Goal: Transaction & Acquisition: Purchase product/service

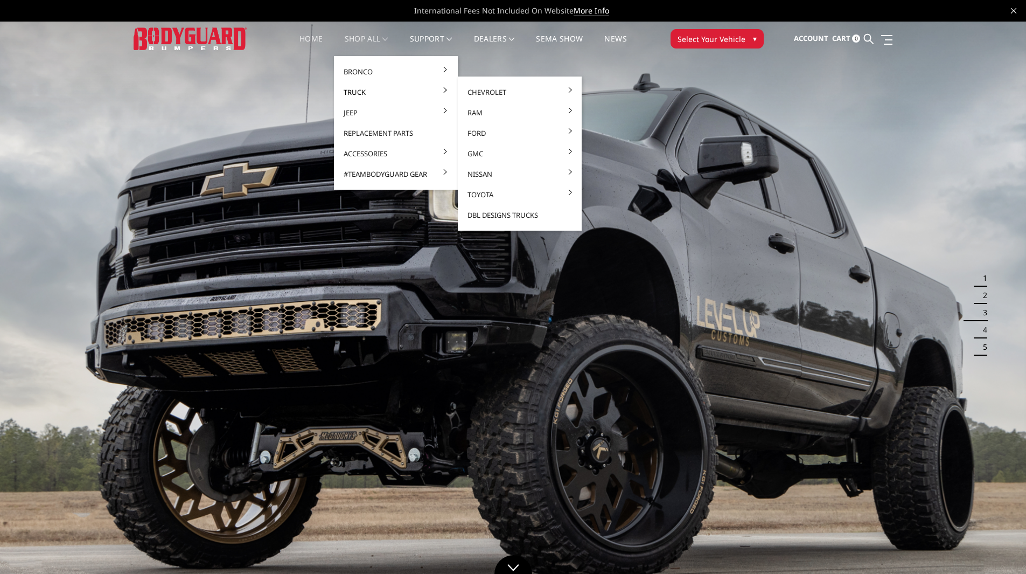
click at [358, 93] on link "Truck" at bounding box center [395, 92] width 115 height 20
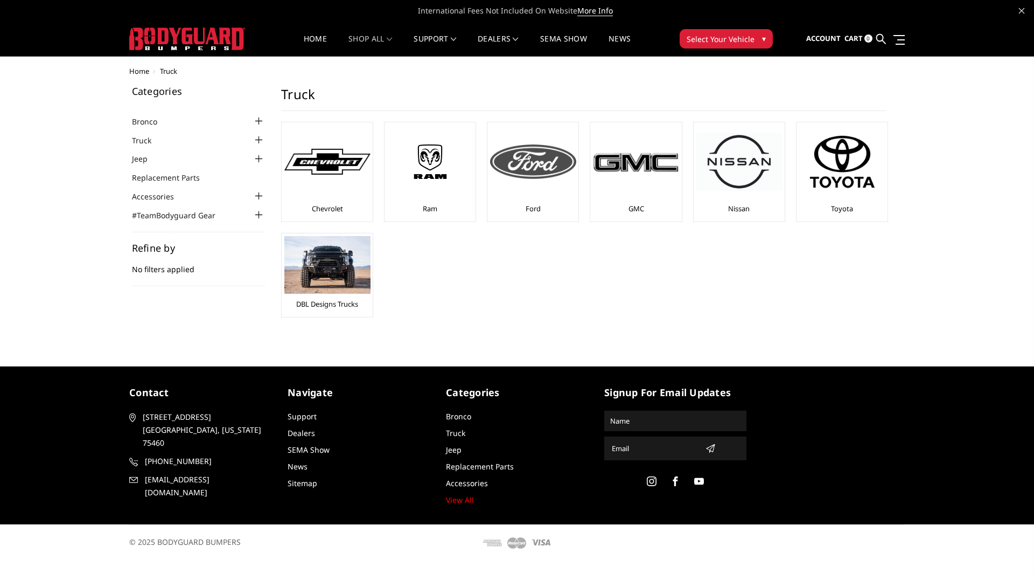
click at [552, 145] on img at bounding box center [533, 161] width 86 height 34
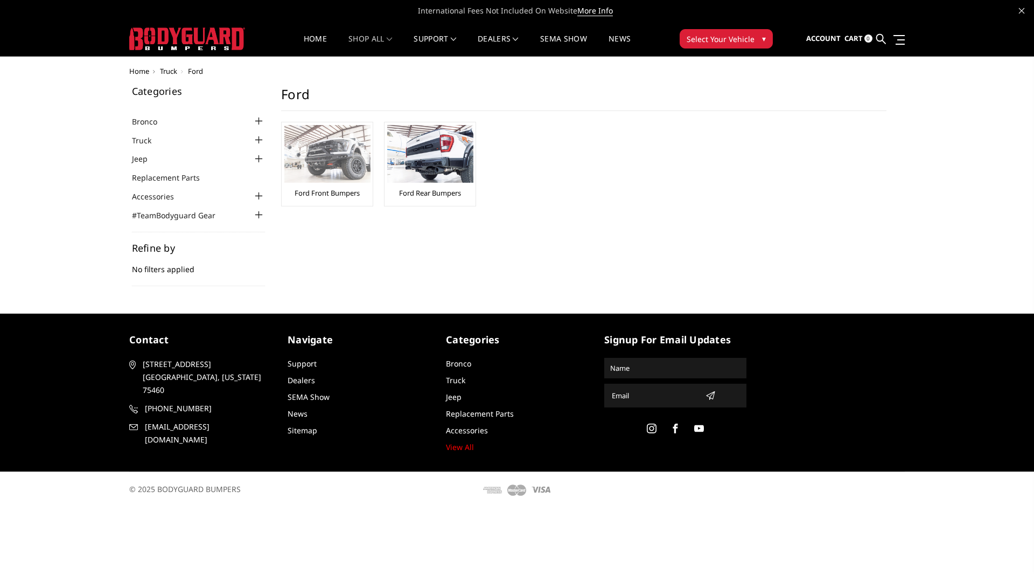
click at [303, 151] on img at bounding box center [327, 154] width 86 height 58
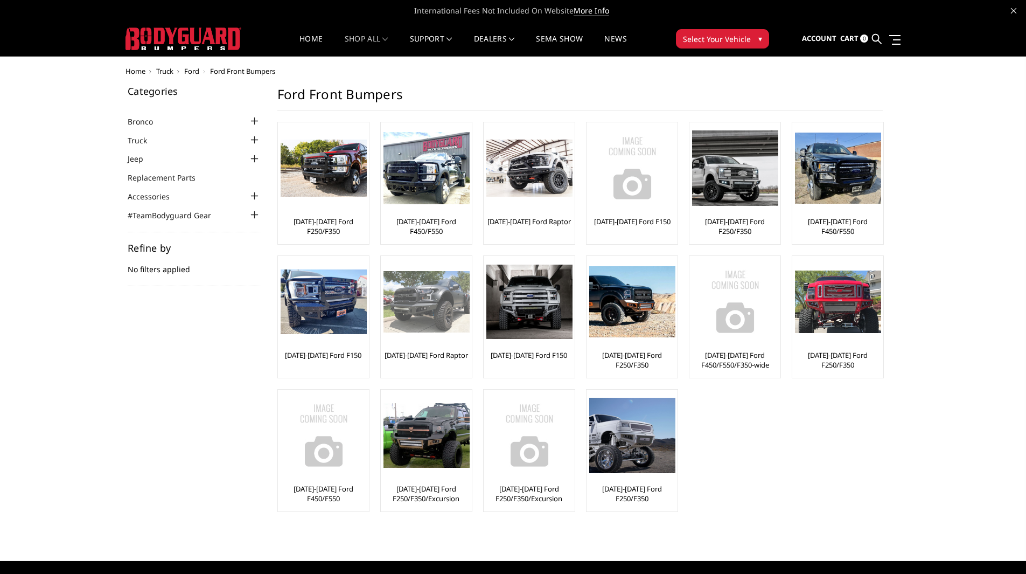
click at [430, 312] on img at bounding box center [426, 301] width 86 height 61
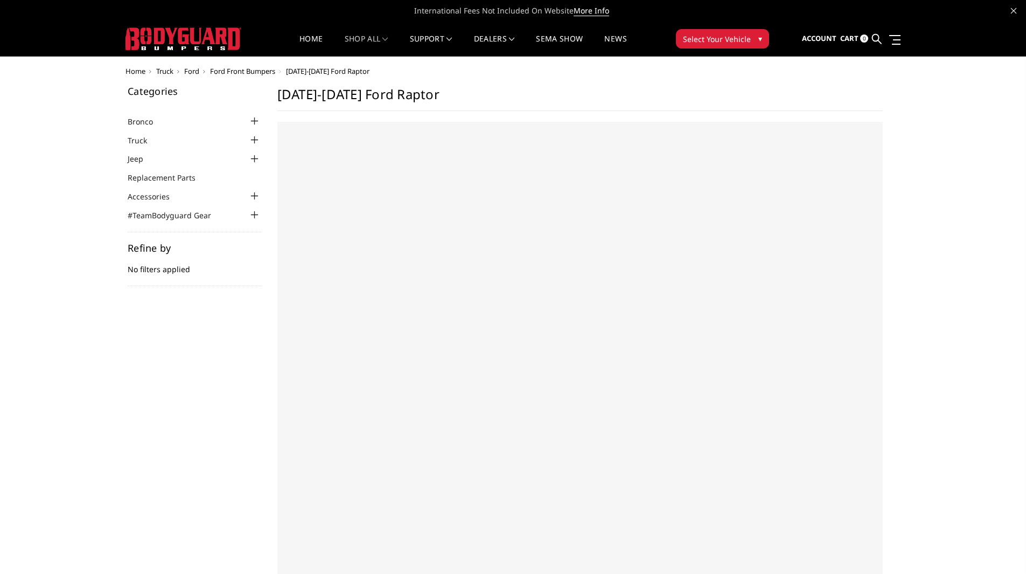
select select "US"
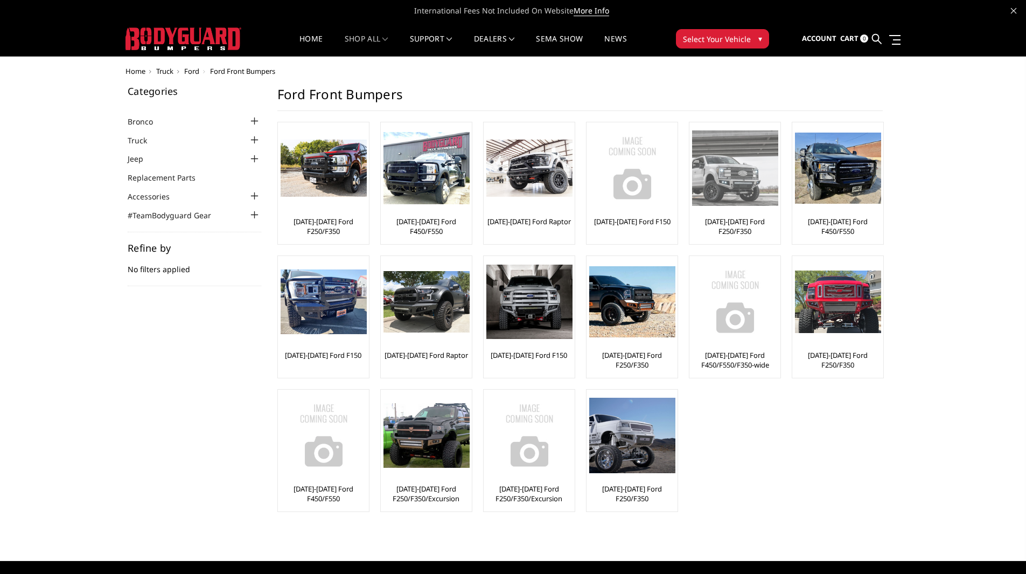
click at [758, 181] on img at bounding box center [735, 167] width 86 height 75
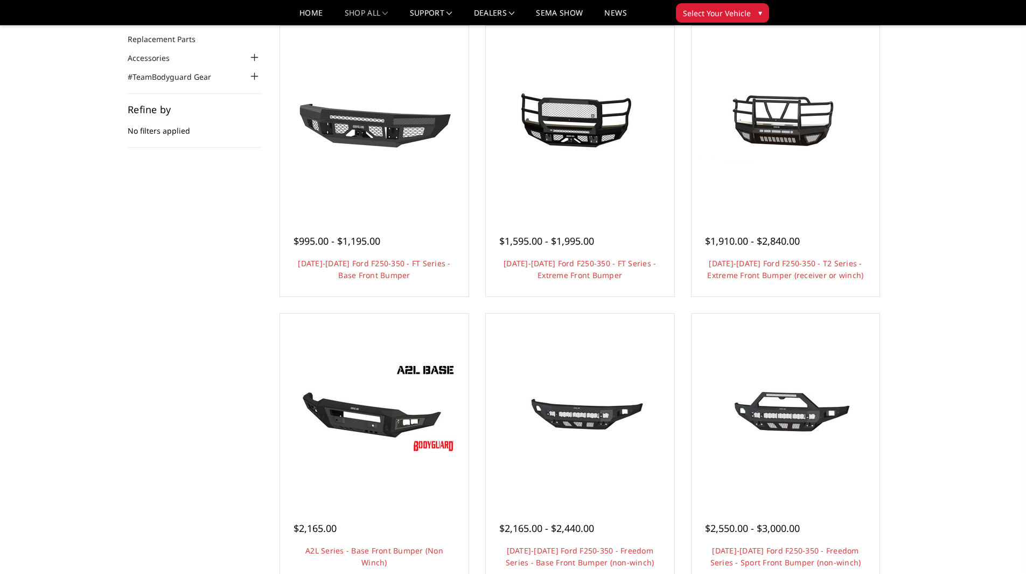
scroll to position [108, 0]
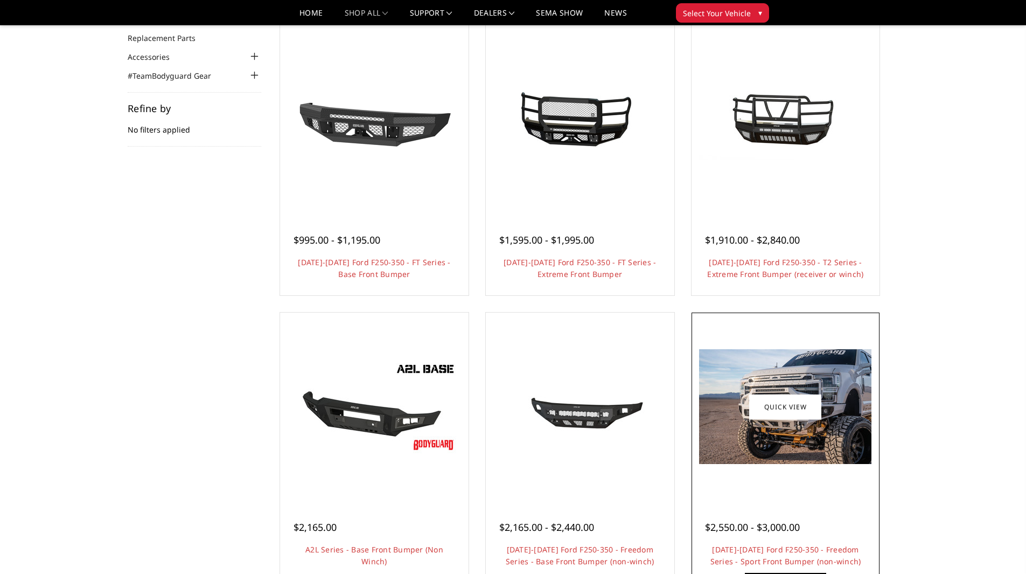
click at [754, 425] on img at bounding box center [785, 406] width 172 height 115
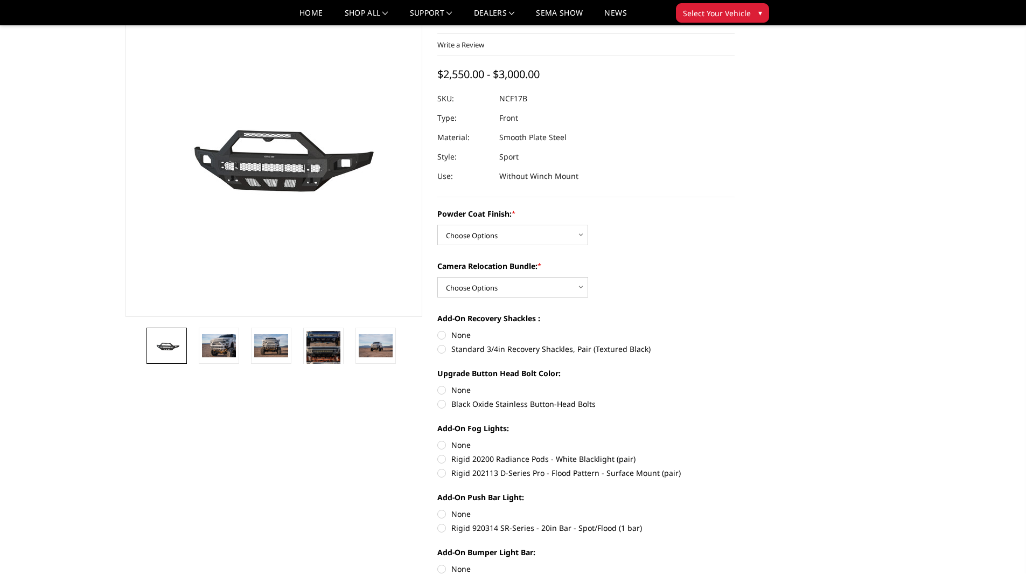
scroll to position [54, 0]
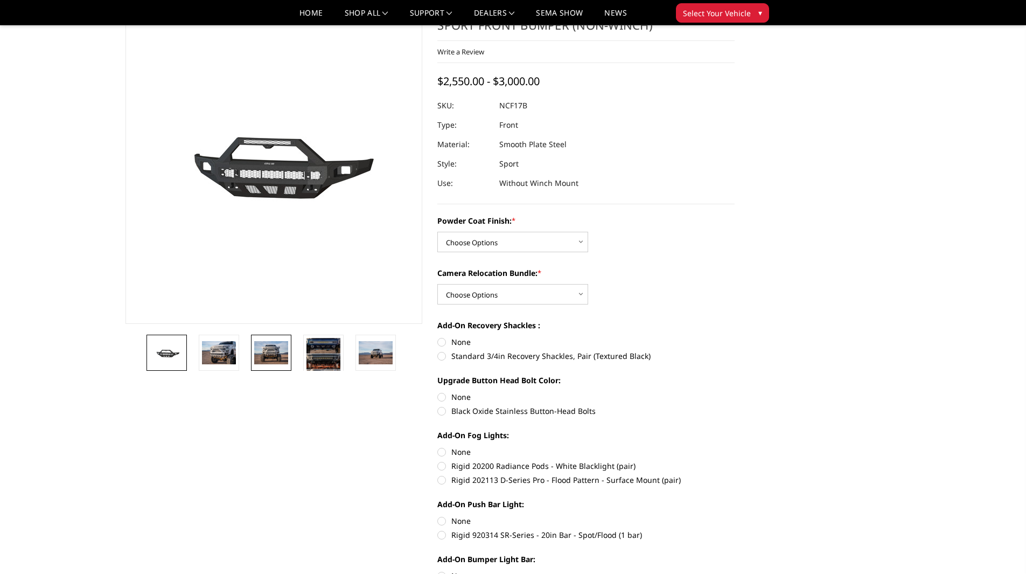
click at [263, 350] on img at bounding box center [271, 352] width 34 height 23
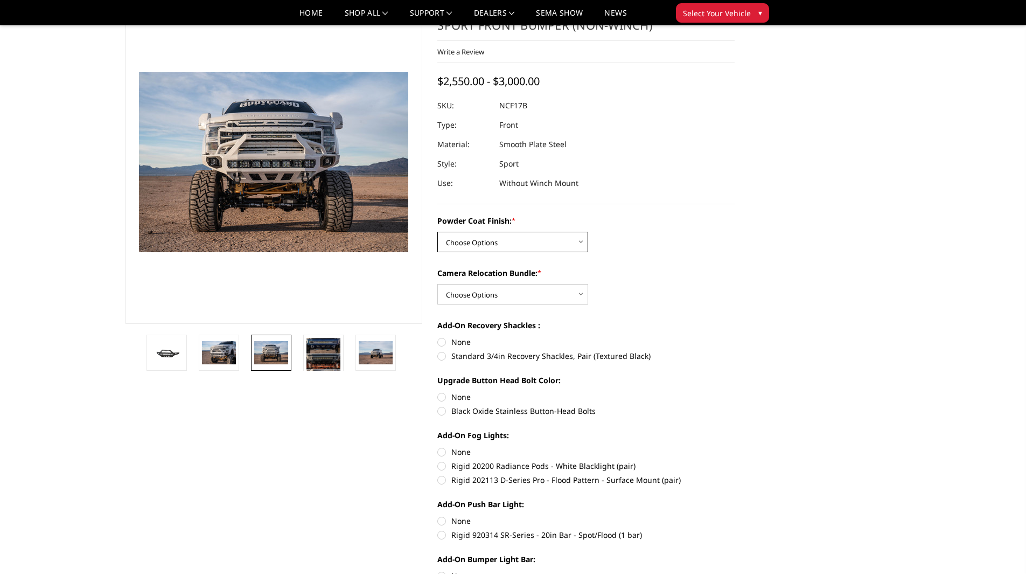
click at [579, 243] on select "Choose Options Bare Metal Textured Black Powder Coat" at bounding box center [512, 242] width 151 height 20
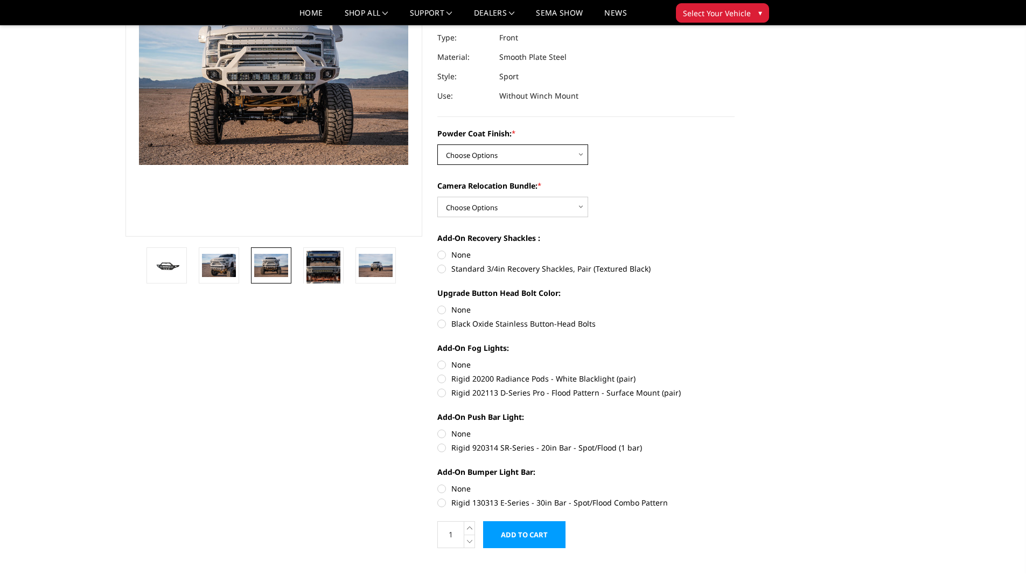
scroll to position [162, 0]
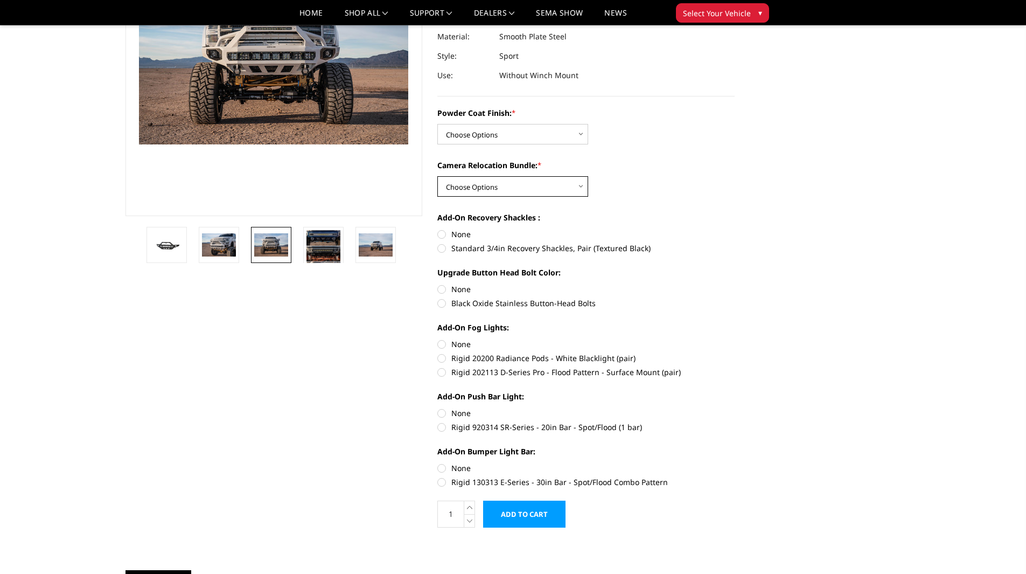
click at [582, 188] on select "Choose Options WITH Camera Relocation Bundle WITHOUT Camera Relocation Bundle" at bounding box center [512, 186] width 151 height 20
select select "3082"
click at [437, 176] on select "Choose Options WITH Camera Relocation Bundle WITHOUT Camera Relocation Bundle" at bounding box center [512, 186] width 151 height 20
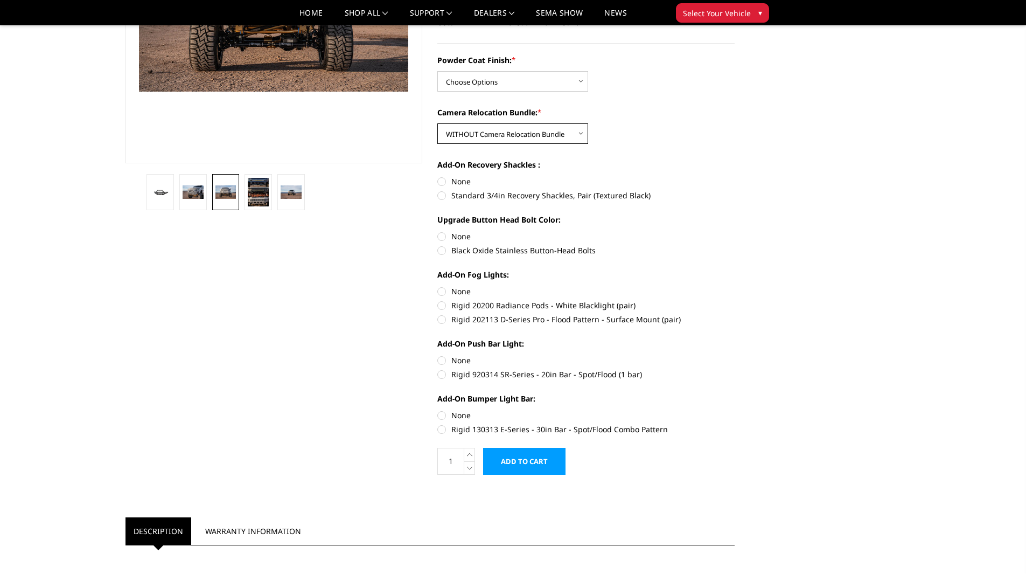
scroll to position [215, 0]
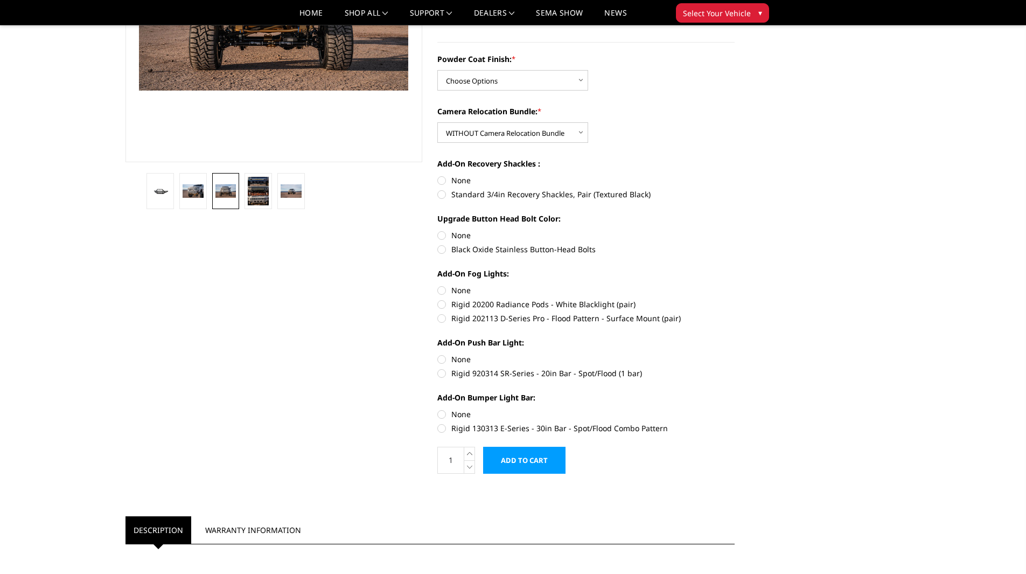
click at [440, 194] on label "Standard 3/4in Recovery Shackles, Pair (Textured Black)" at bounding box center [585, 193] width 297 height 11
click at [735, 175] on input "Standard 3/4in Recovery Shackles, Pair (Textured Black)" at bounding box center [735, 174] width 1 height 1
radio input "true"
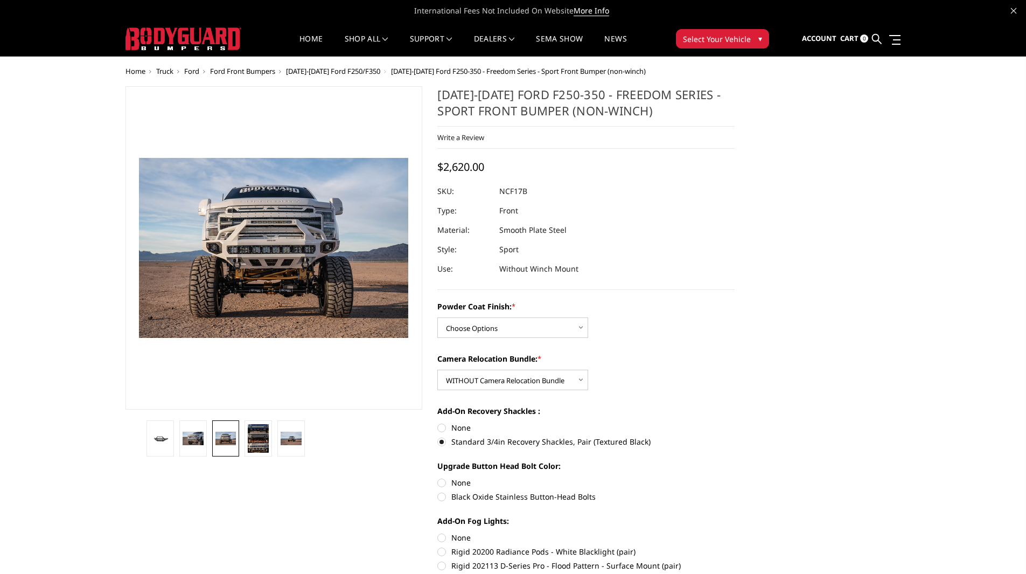
scroll to position [54, 0]
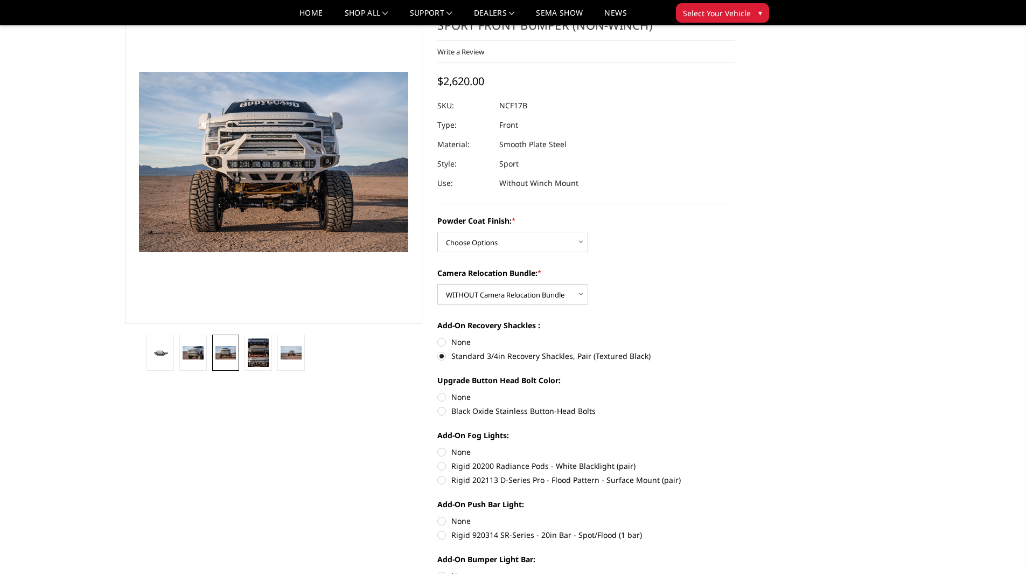
click at [443, 467] on label "Rigid 20200 Radiance Pods - White Blacklight (pair)" at bounding box center [585, 465] width 297 height 11
click at [735, 446] on input "Rigid 20200 Radiance Pods - White Blacklight (pair)" at bounding box center [735, 446] width 1 height 1
radio input "true"
click at [441, 476] on label "Rigid 202113 D-Series Pro - Flood Pattern - Surface Mount (pair)" at bounding box center [585, 479] width 297 height 11
click at [735, 460] on input "Rigid 202113 D-Series Pro - Flood Pattern - Surface Mount (pair)" at bounding box center [735, 460] width 1 height 1
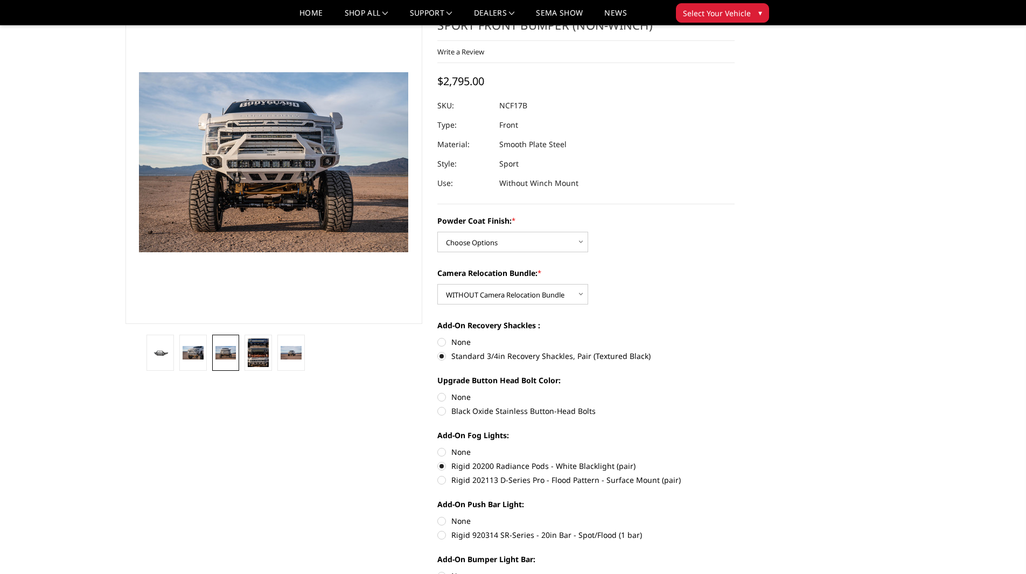
radio input "true"
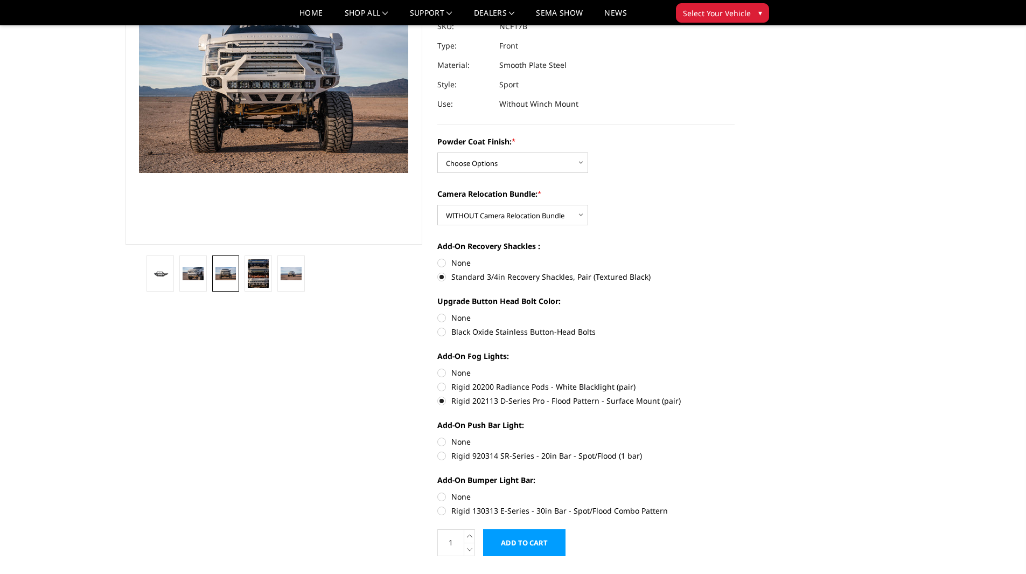
scroll to position [162, 0]
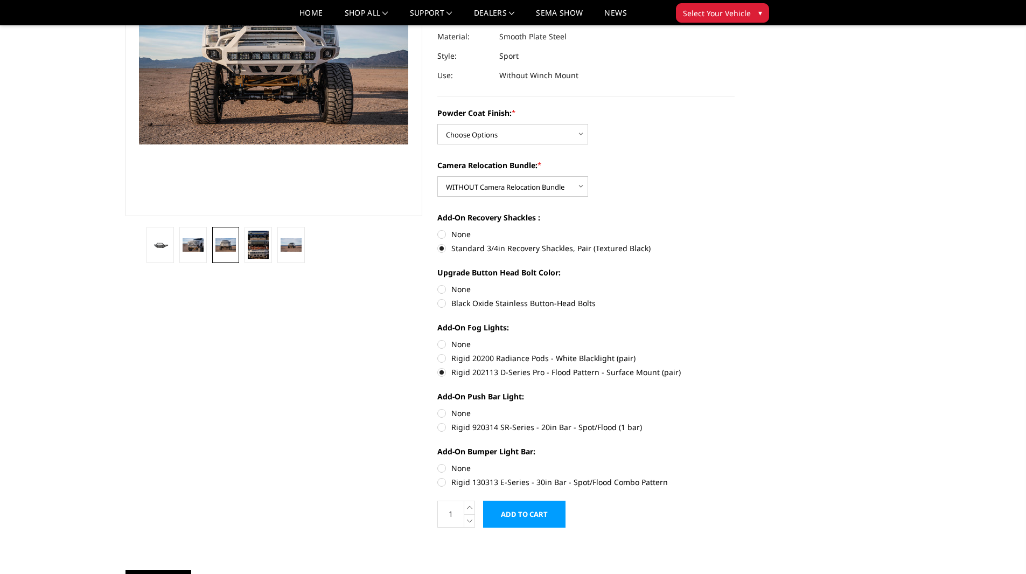
click at [441, 357] on label "Rigid 20200 Radiance Pods - White Blacklight (pair)" at bounding box center [585, 357] width 297 height 11
click at [735, 339] on input "Rigid 20200 Radiance Pods - White Blacklight (pair)" at bounding box center [735, 338] width 1 height 1
radio input "true"
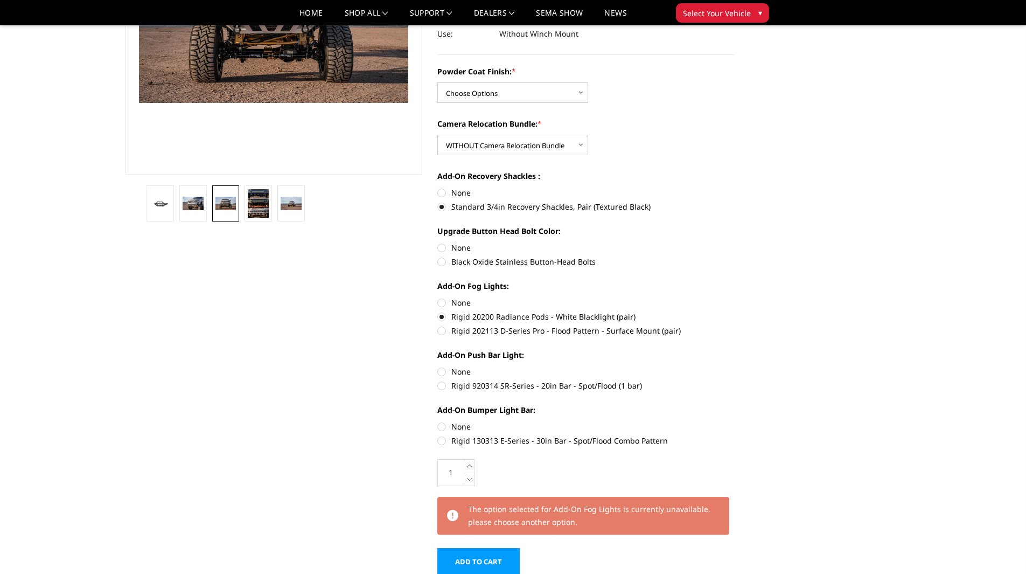
scroll to position [215, 0]
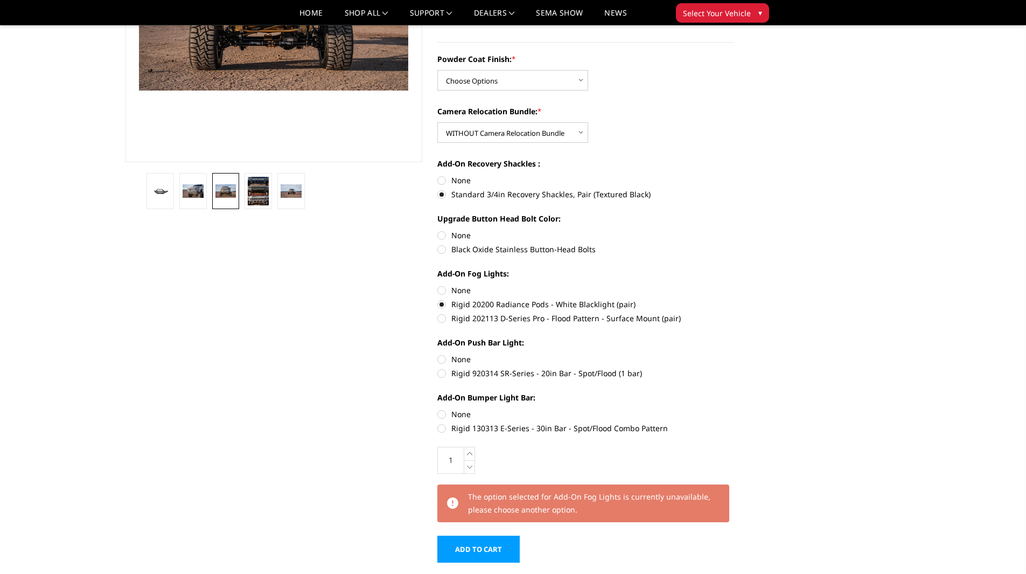
click at [439, 358] on label "None" at bounding box center [585, 358] width 297 height 11
click at [438, 354] on input "None" at bounding box center [437, 353] width 1 height 1
radio input "true"
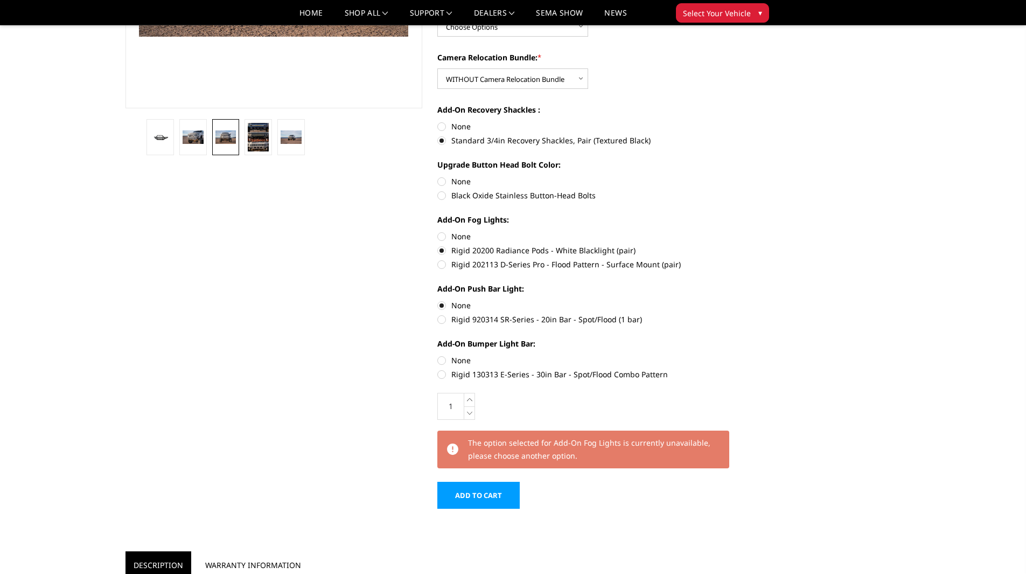
scroll to position [323, 0]
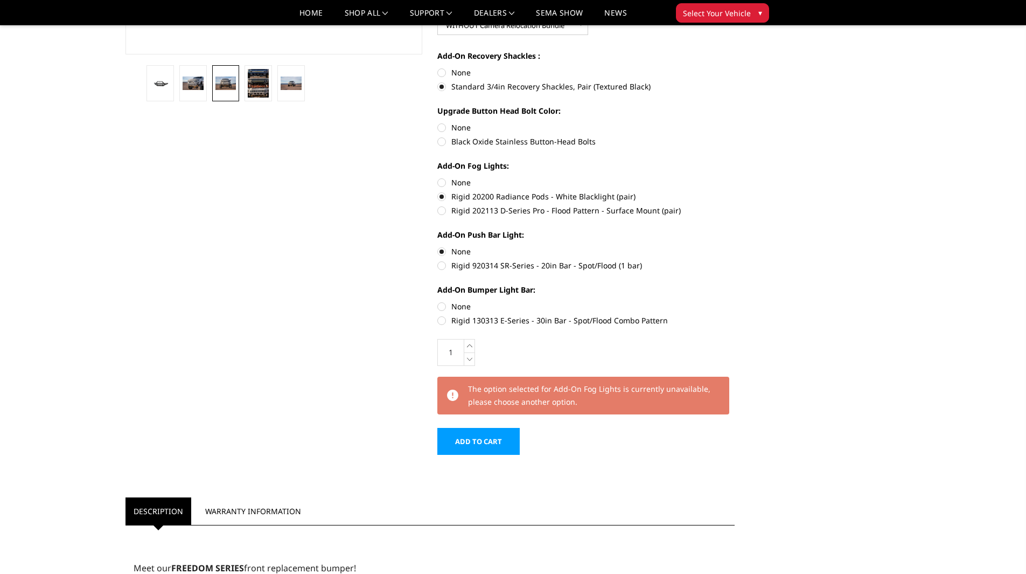
click at [443, 307] on label "None" at bounding box center [585, 306] width 297 height 11
click at [438, 301] on input "None" at bounding box center [437, 301] width 1 height 1
radio input "true"
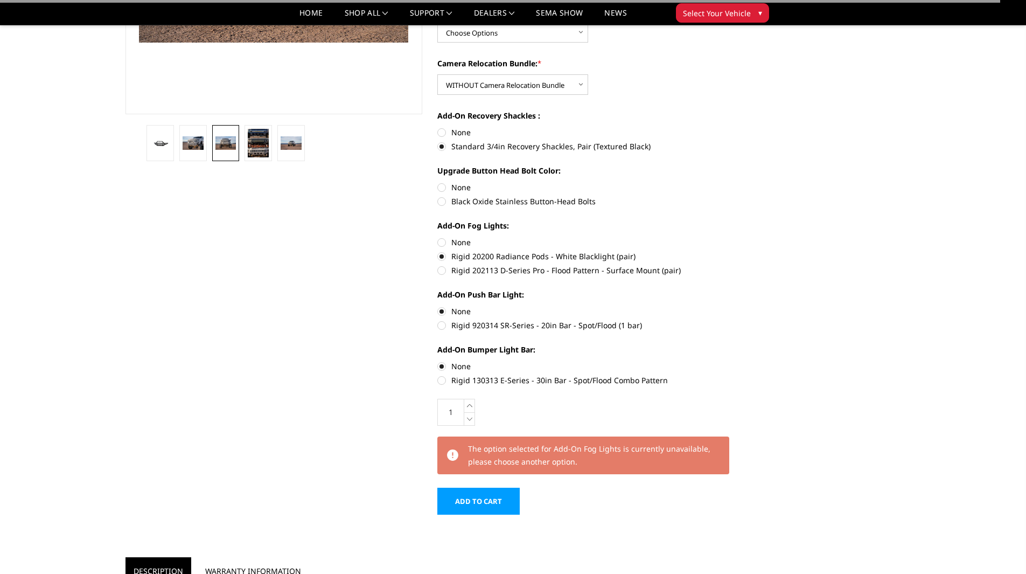
scroll to position [162, 0]
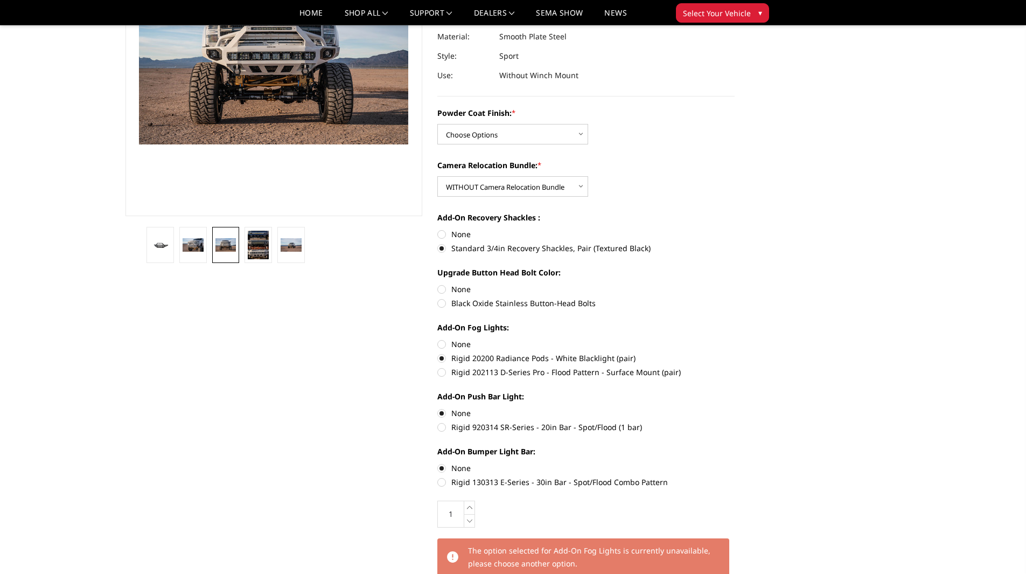
click at [443, 291] on label "None" at bounding box center [585, 288] width 297 height 11
click at [438, 284] on input "None" at bounding box center [437, 283] width 1 height 1
radio input "true"
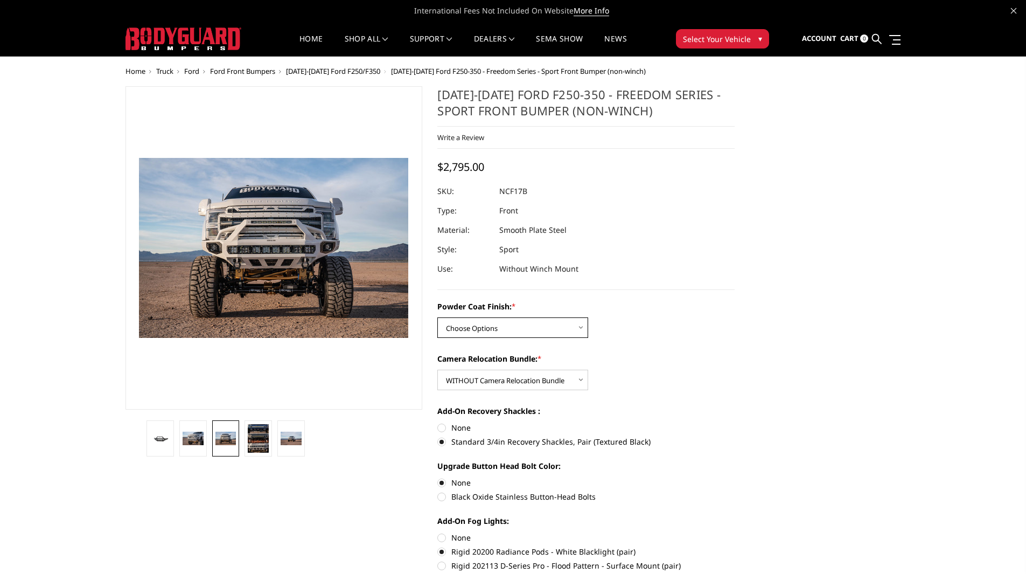
click at [579, 327] on select "Choose Options Bare Metal Textured Black Powder Coat" at bounding box center [512, 327] width 151 height 20
select select "3080"
click at [437, 317] on select "Choose Options Bare Metal Textured Black Powder Coat" at bounding box center [512, 327] width 151 height 20
click at [581, 325] on select "Choose Options Bare Metal Textured Black Powder Coat" at bounding box center [512, 327] width 151 height 20
select select
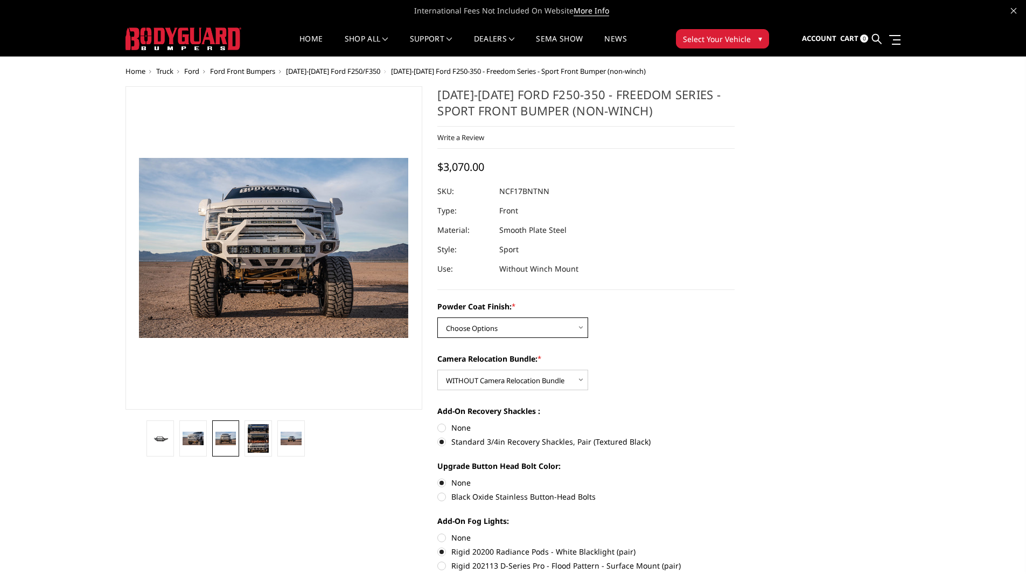
click at [437, 317] on select "Choose Options Bare Metal Textured Black Powder Coat" at bounding box center [512, 327] width 151 height 20
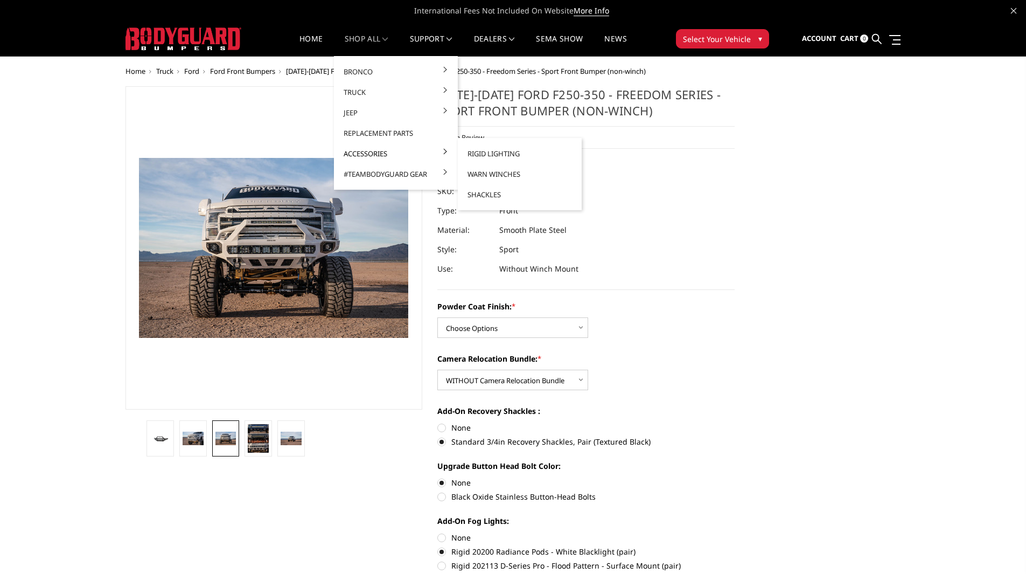
click at [364, 152] on link "Accessories" at bounding box center [395, 153] width 115 height 20
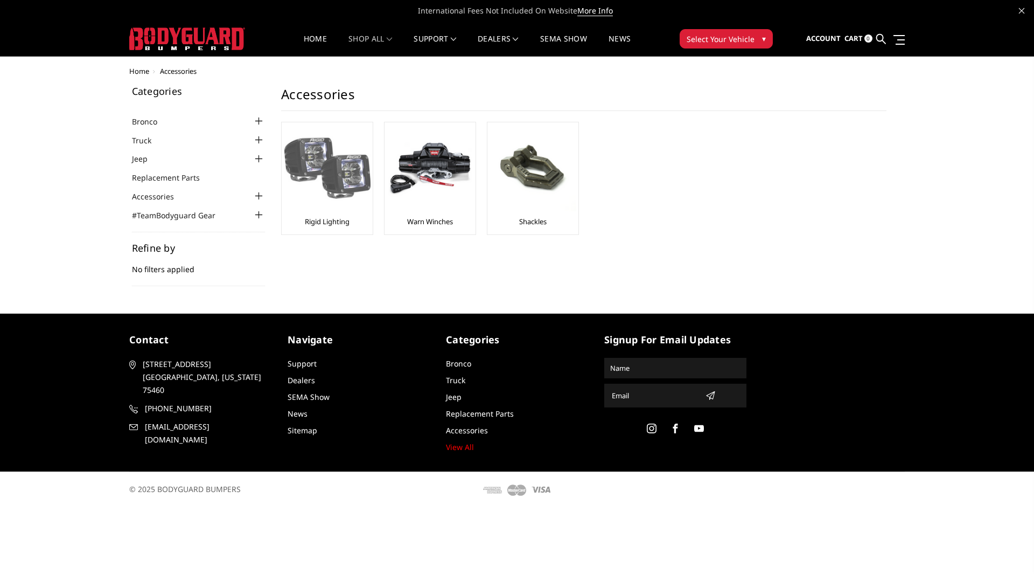
click at [320, 173] on img at bounding box center [327, 168] width 86 height 86
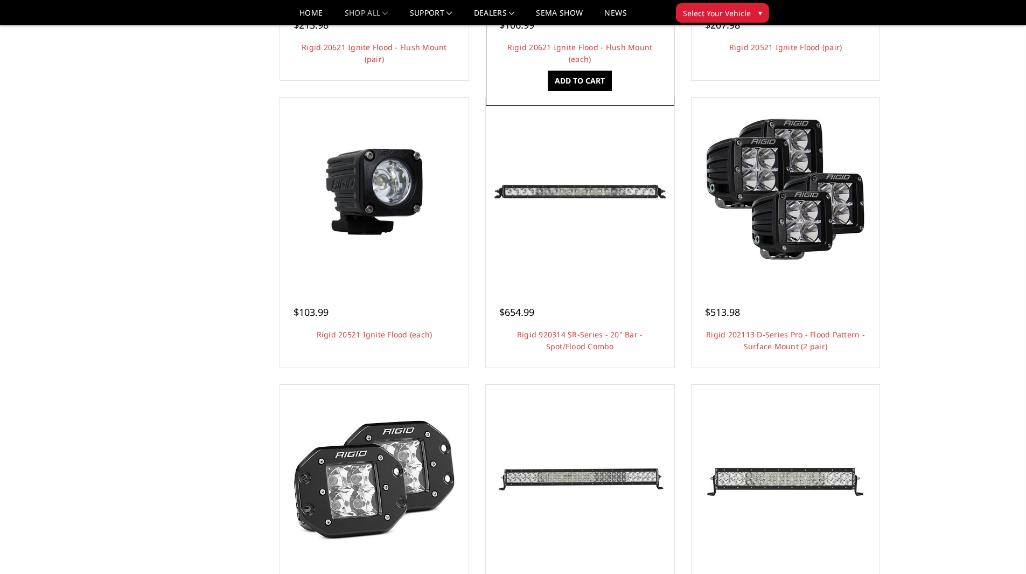
scroll to position [323, 0]
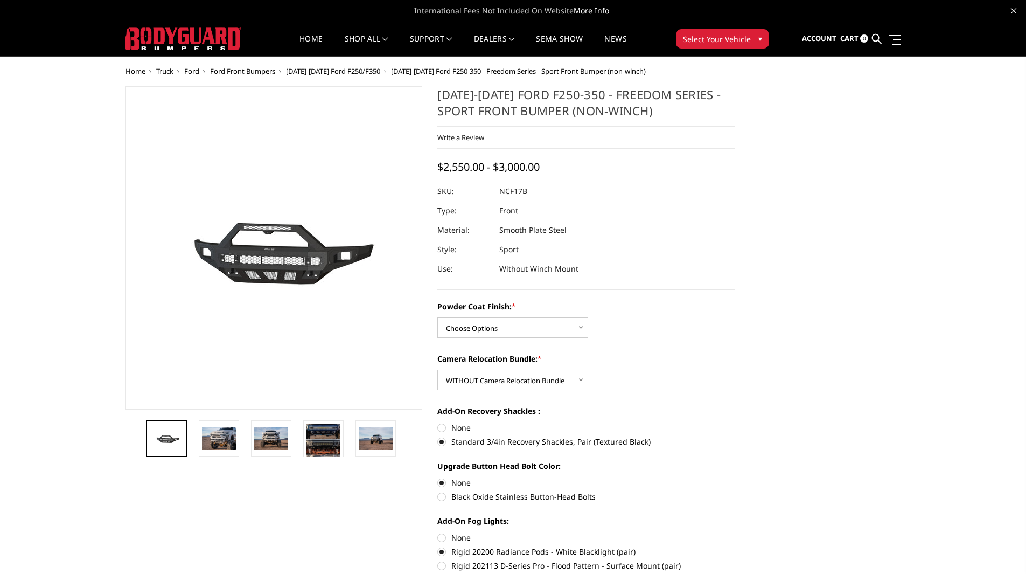
select select "3082"
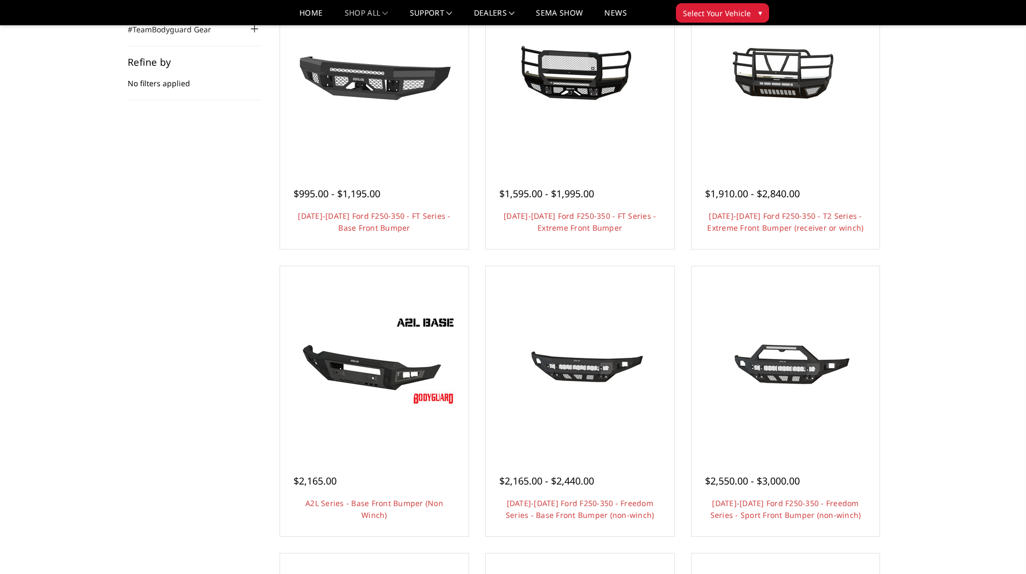
scroll to position [215, 0]
